Goal: Information Seeking & Learning: Learn about a topic

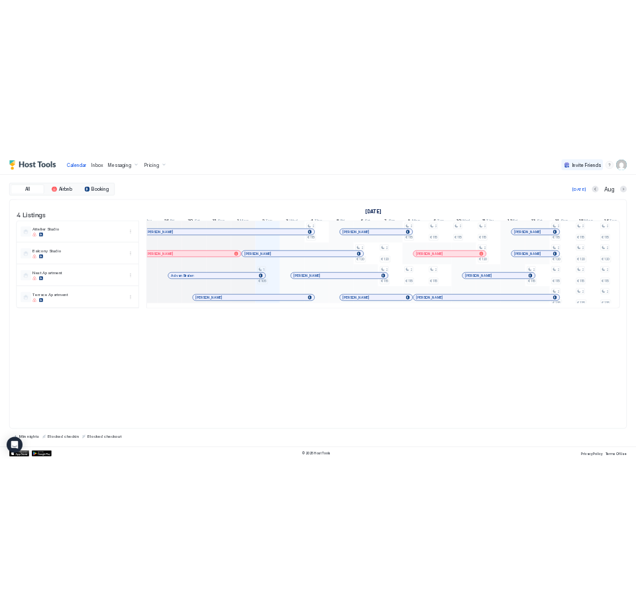
scroll to position [0, 531]
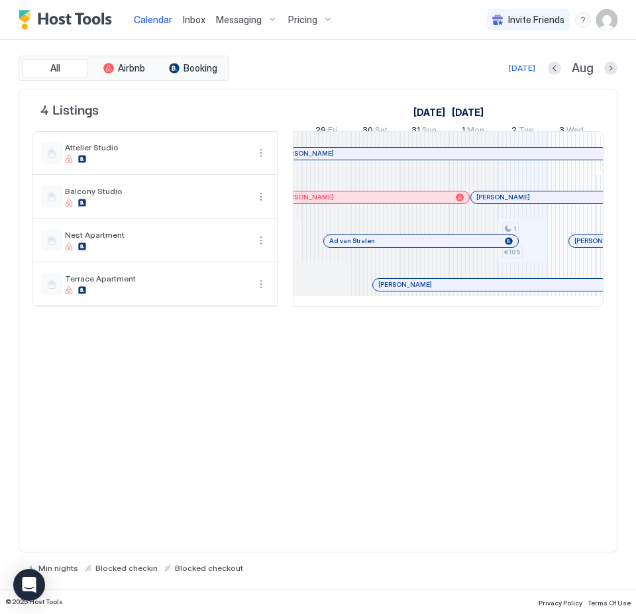
click at [343, 159] on div at bounding box center [342, 153] width 11 height 11
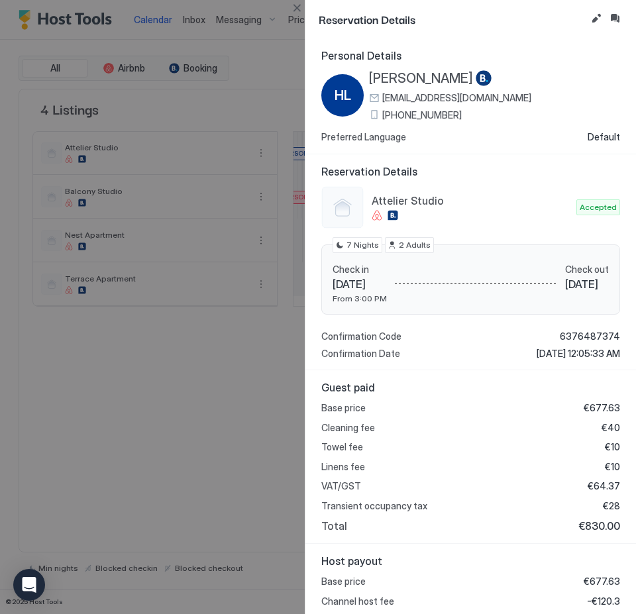
click at [264, 44] on div at bounding box center [318, 307] width 636 height 614
click at [290, 74] on div at bounding box center [318, 307] width 636 height 614
click at [299, 13] on button "Close" at bounding box center [297, 8] width 16 height 16
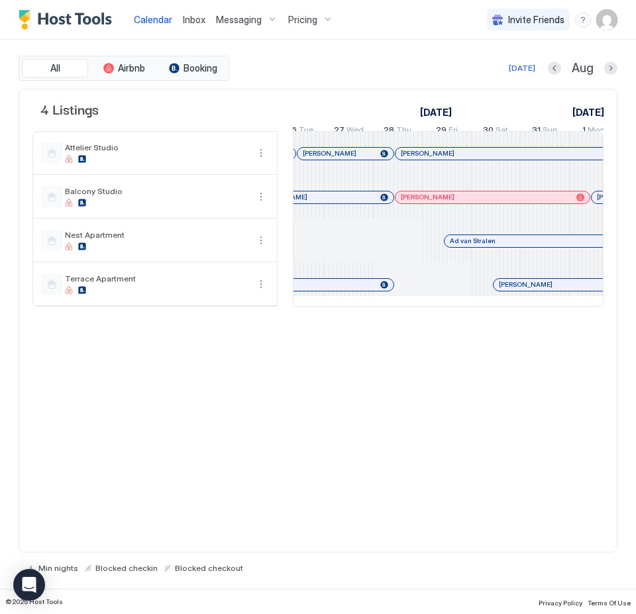
scroll to position [0, 0]
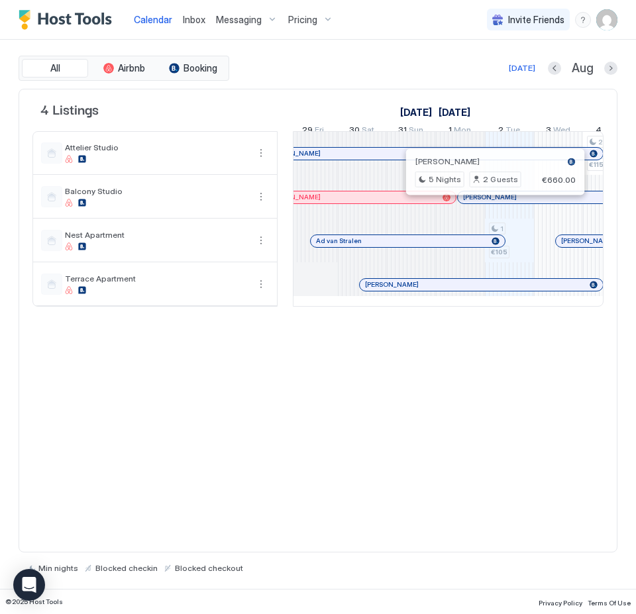
click at [490, 203] on div at bounding box center [490, 197] width 11 height 11
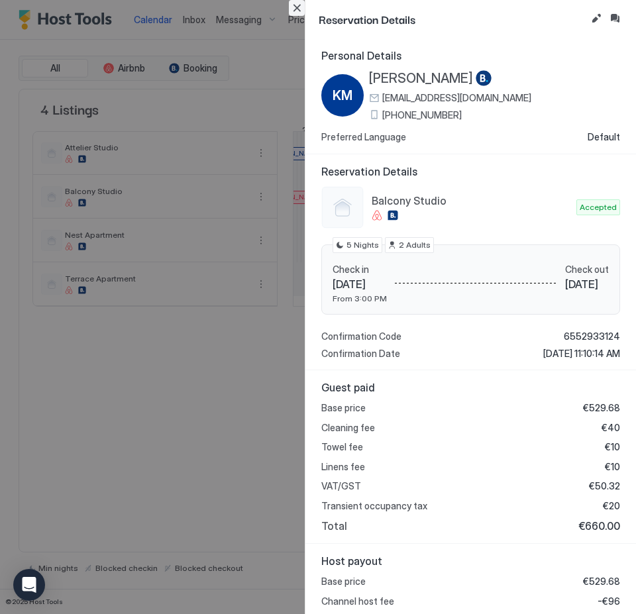
click at [296, 5] on button "Close" at bounding box center [297, 8] width 16 height 16
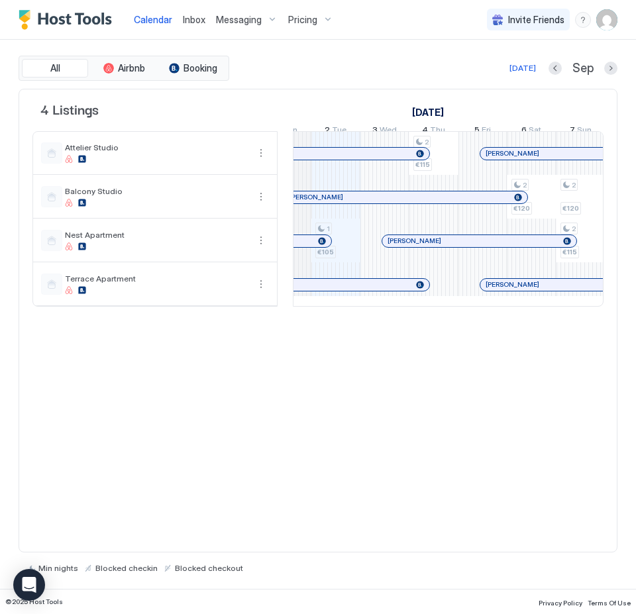
scroll to position [0, 724]
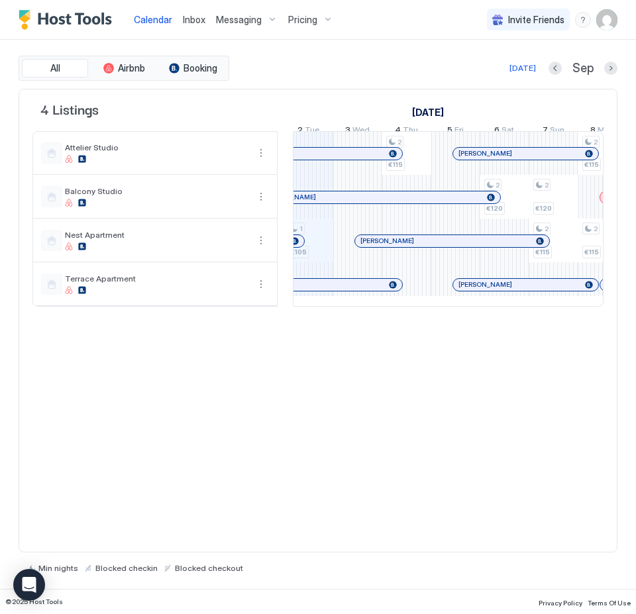
click at [358, 53] on div "All Airbnb Booking [DATE] [DATE] Listings [DATE] [DATE] [DATE] 18 Mon 19 Tue 20…" at bounding box center [318, 314] width 599 height 549
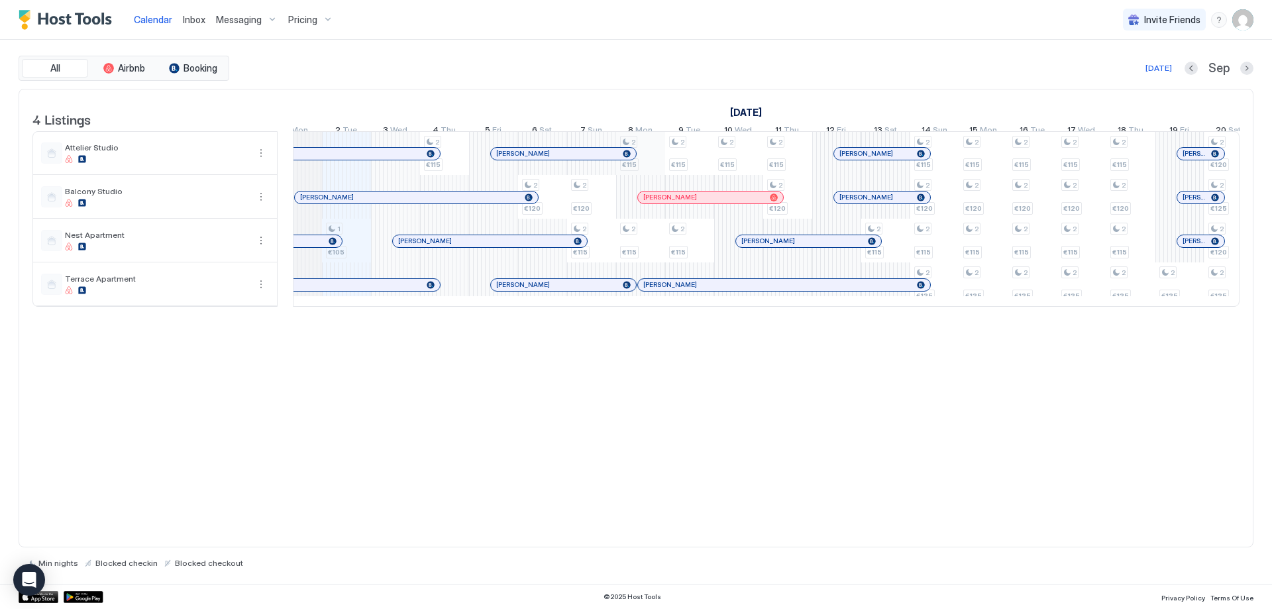
scroll to position [0, 677]
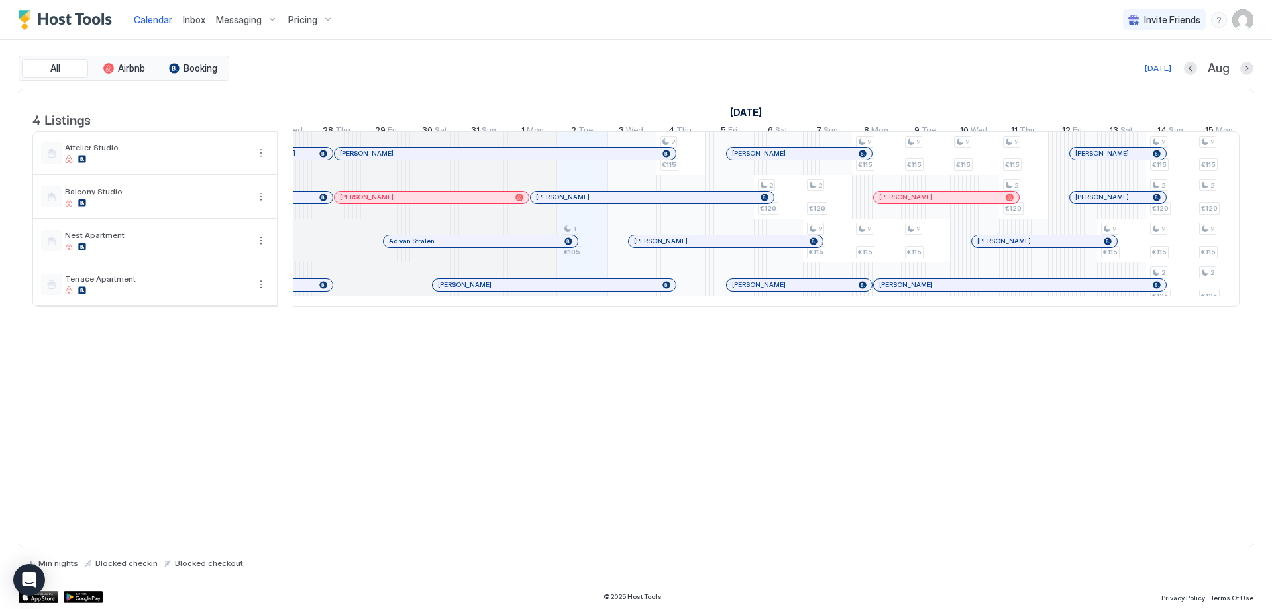
drag, startPoint x: 1013, startPoint y: 413, endPoint x: 976, endPoint y: 363, distance: 62.6
click at [1013, 413] on div "4 Listings [DATE] [DATE] [DATE] 18 Mon 19 Tue 20 Wed 21 Thu 22 Fri 23 Sat 24 Su…" at bounding box center [636, 318] width 1235 height 459
